Goal: Information Seeking & Learning: Learn about a topic

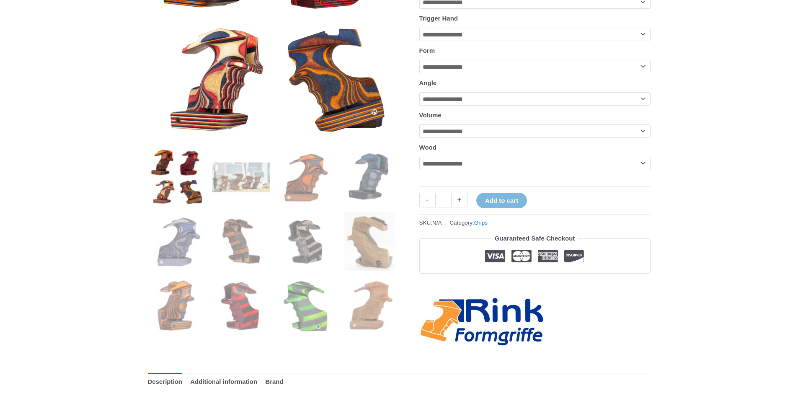
scroll to position [126, 0]
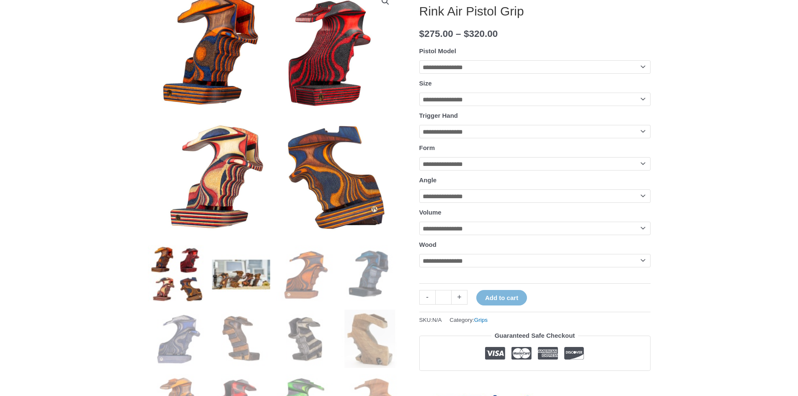
click at [226, 280] on img at bounding box center [241, 274] width 58 height 58
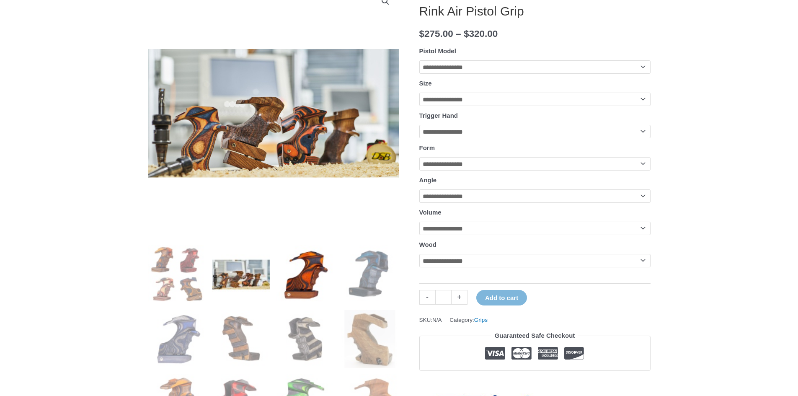
click at [322, 281] on img at bounding box center [305, 274] width 58 height 58
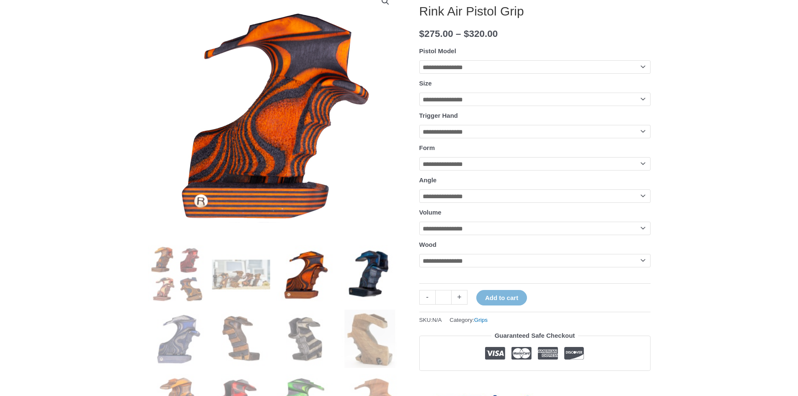
click at [367, 283] on img at bounding box center [370, 274] width 58 height 58
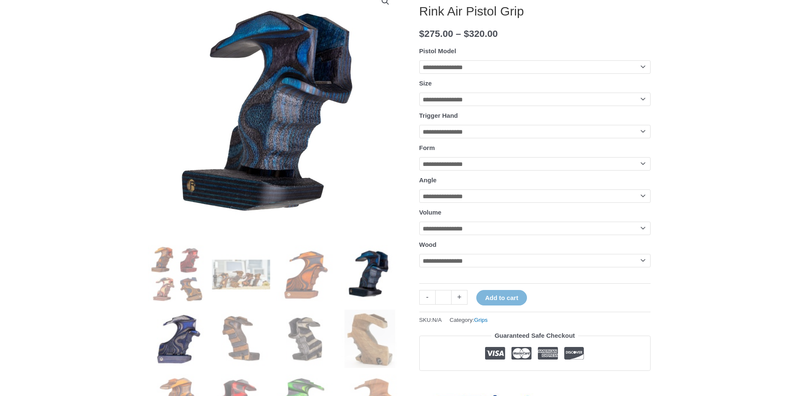
click at [170, 340] on img at bounding box center [177, 339] width 58 height 58
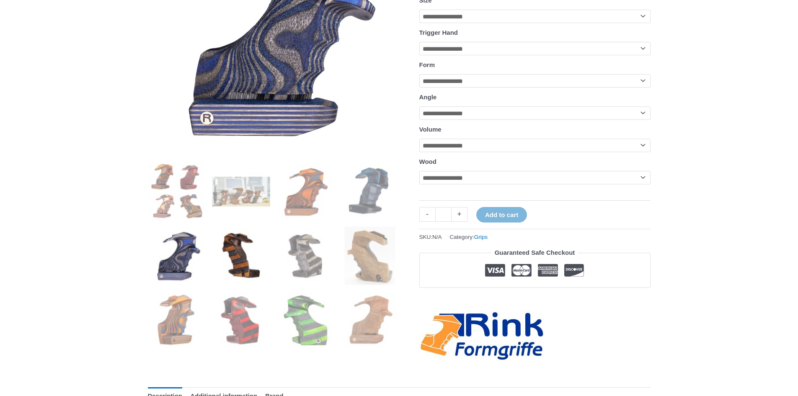
scroll to position [209, 0]
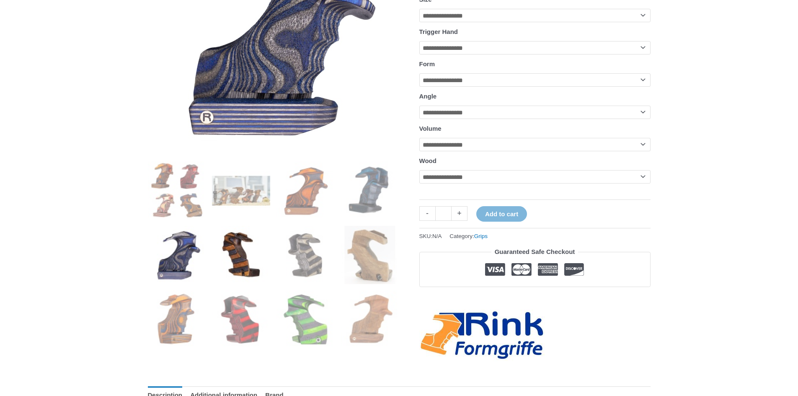
click at [251, 260] on img at bounding box center [241, 255] width 58 height 58
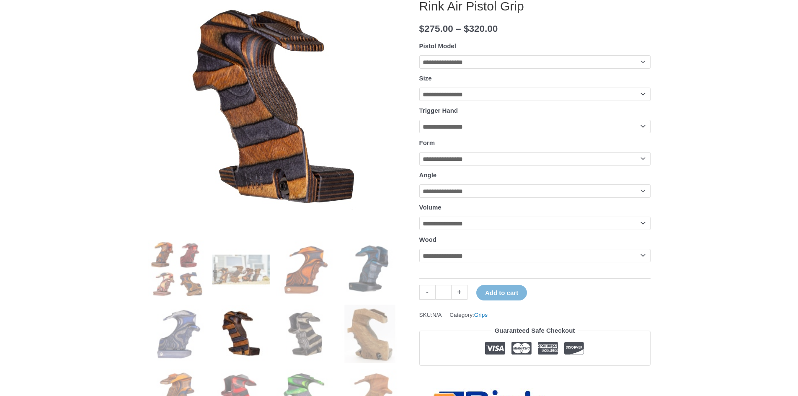
scroll to position [126, 0]
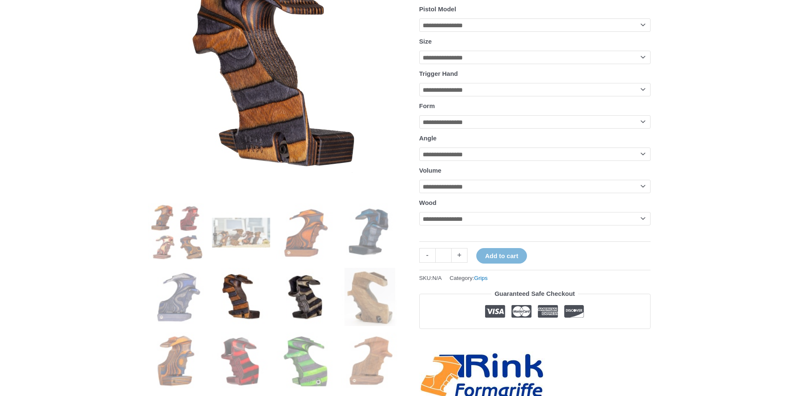
click at [303, 310] on img at bounding box center [305, 297] width 58 height 58
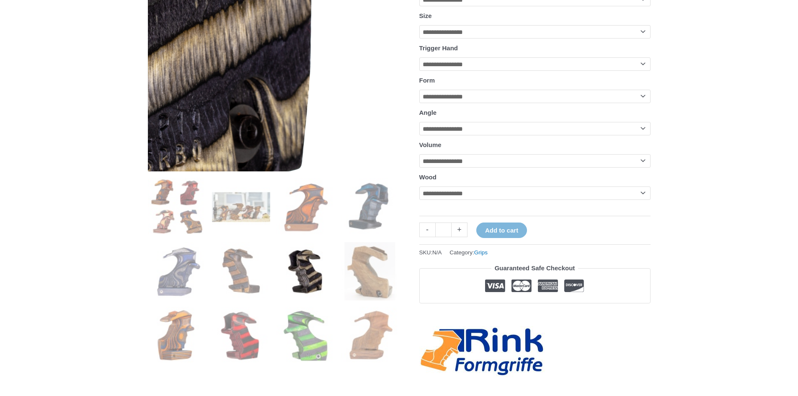
scroll to position [209, 0]
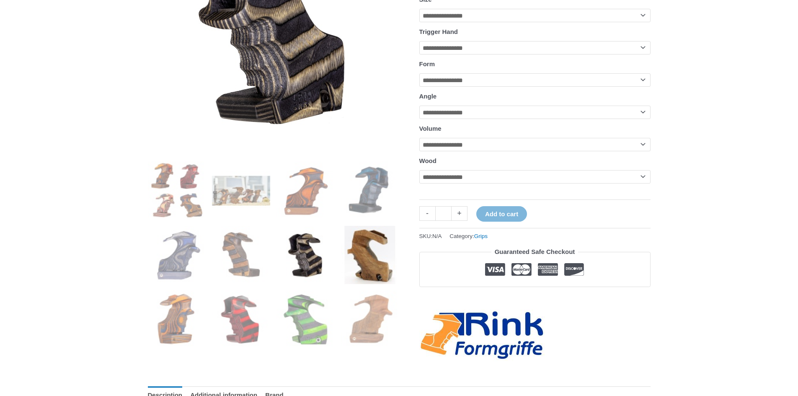
click at [364, 252] on img at bounding box center [370, 255] width 58 height 58
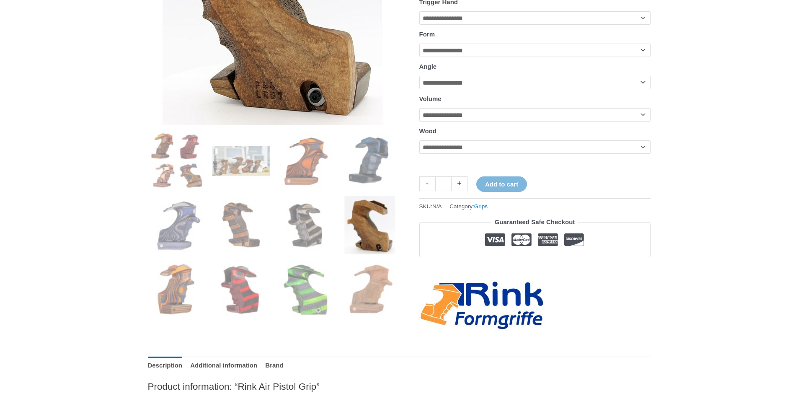
scroll to position [293, 0]
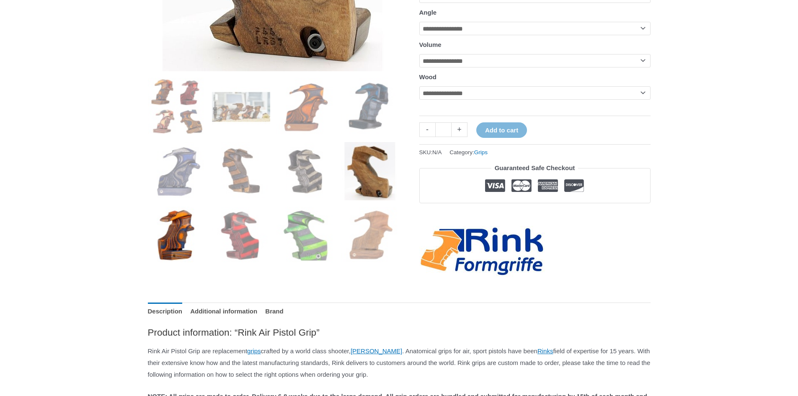
click at [179, 245] on img at bounding box center [177, 236] width 58 height 58
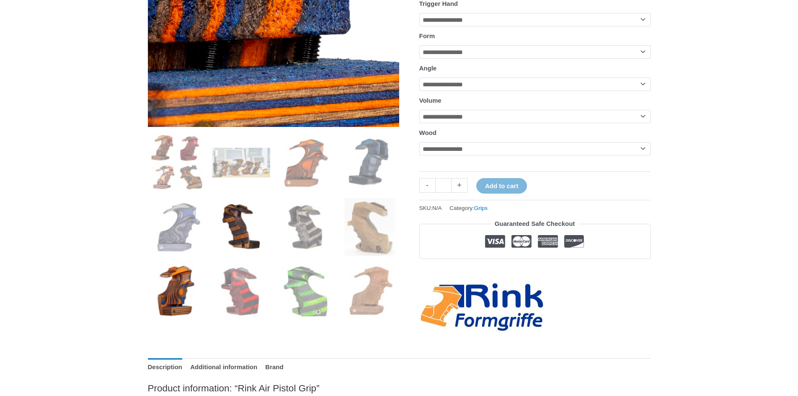
scroll to position [251, 0]
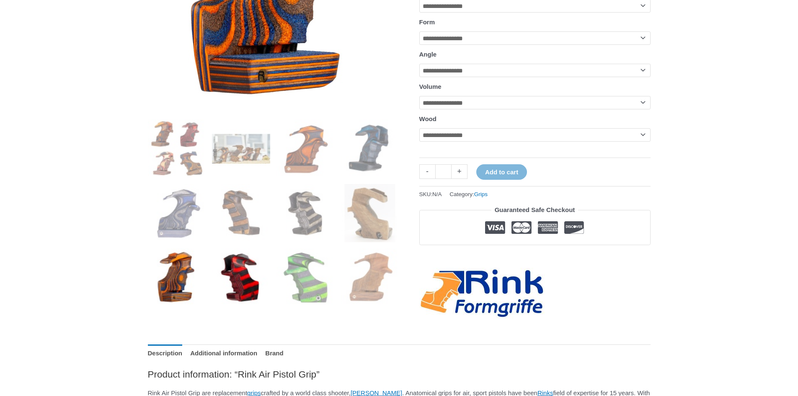
click at [232, 281] on img at bounding box center [241, 277] width 58 height 58
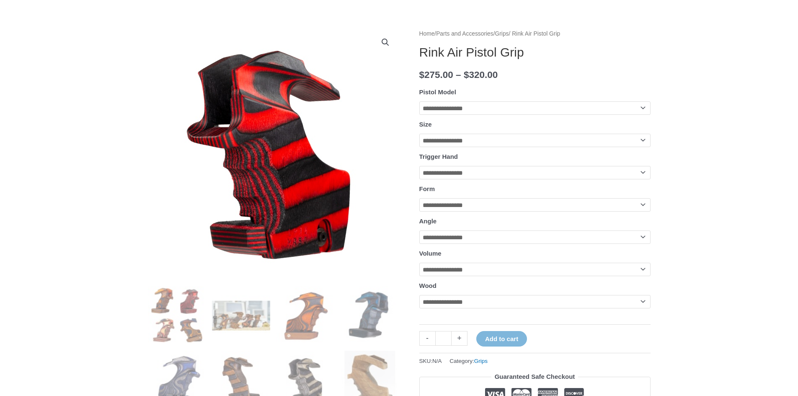
scroll to position [84, 0]
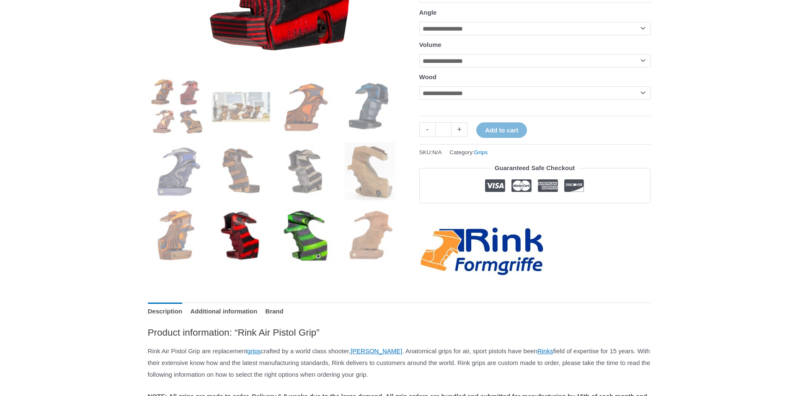
click at [291, 243] on img at bounding box center [305, 236] width 58 height 58
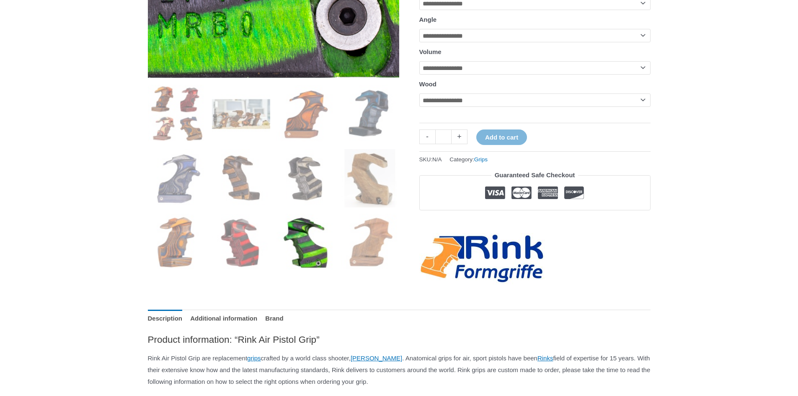
scroll to position [293, 0]
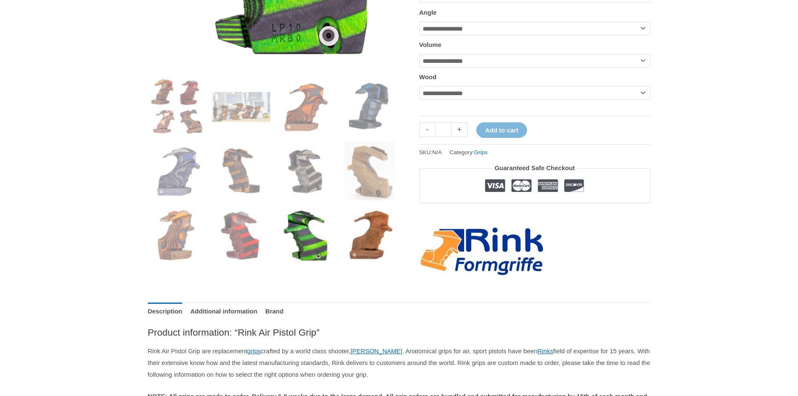
click at [369, 253] on img at bounding box center [370, 236] width 58 height 58
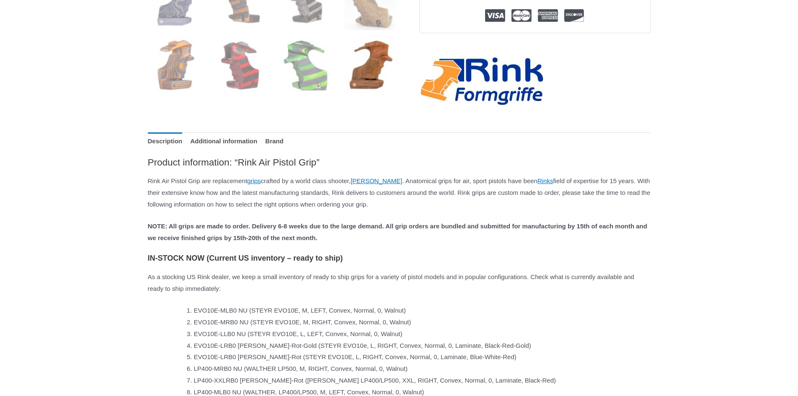
scroll to position [461, 0]
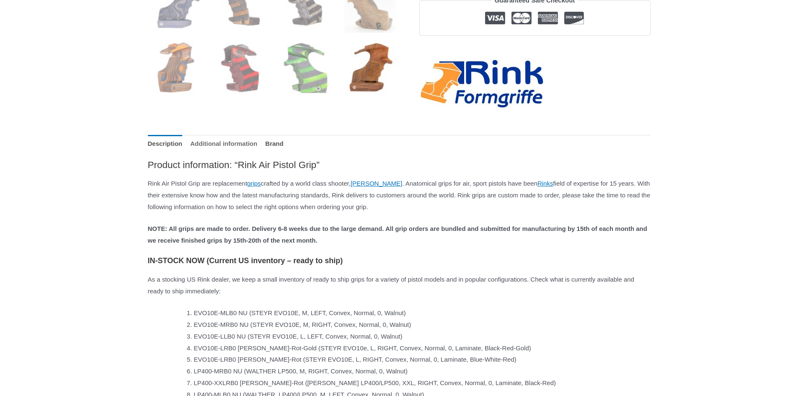
click at [250, 153] on link "Additional information" at bounding box center [223, 144] width 67 height 18
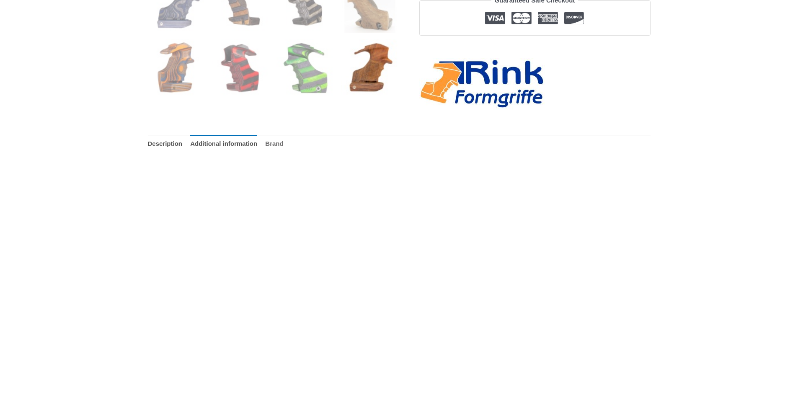
click at [283, 152] on link "Brand" at bounding box center [274, 144] width 18 height 18
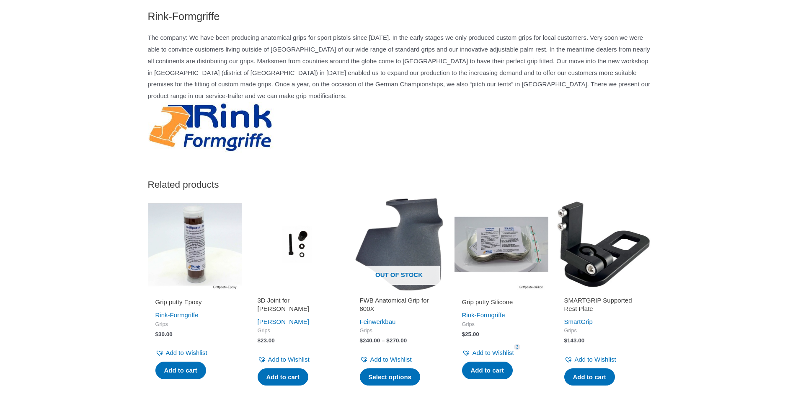
scroll to position [922, 0]
drag, startPoint x: 266, startPoint y: 156, endPoint x: 205, endPoint y: 150, distance: 61.9
click at [206, 150] on div "Rink-Formgriffe The company: We have been producing anatomical grips for sport …" at bounding box center [399, 82] width 503 height 144
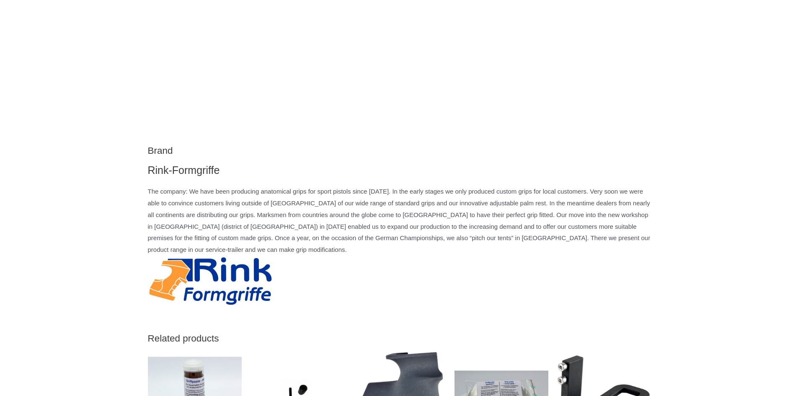
scroll to position [754, 0]
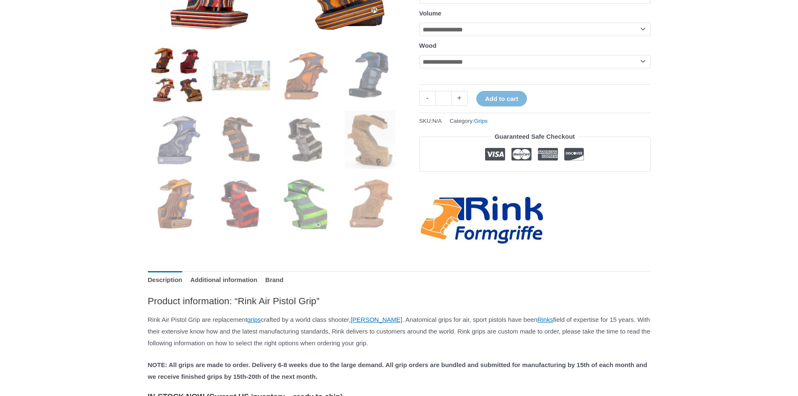
scroll to position [461, 0]
